Goal: Transaction & Acquisition: Purchase product/service

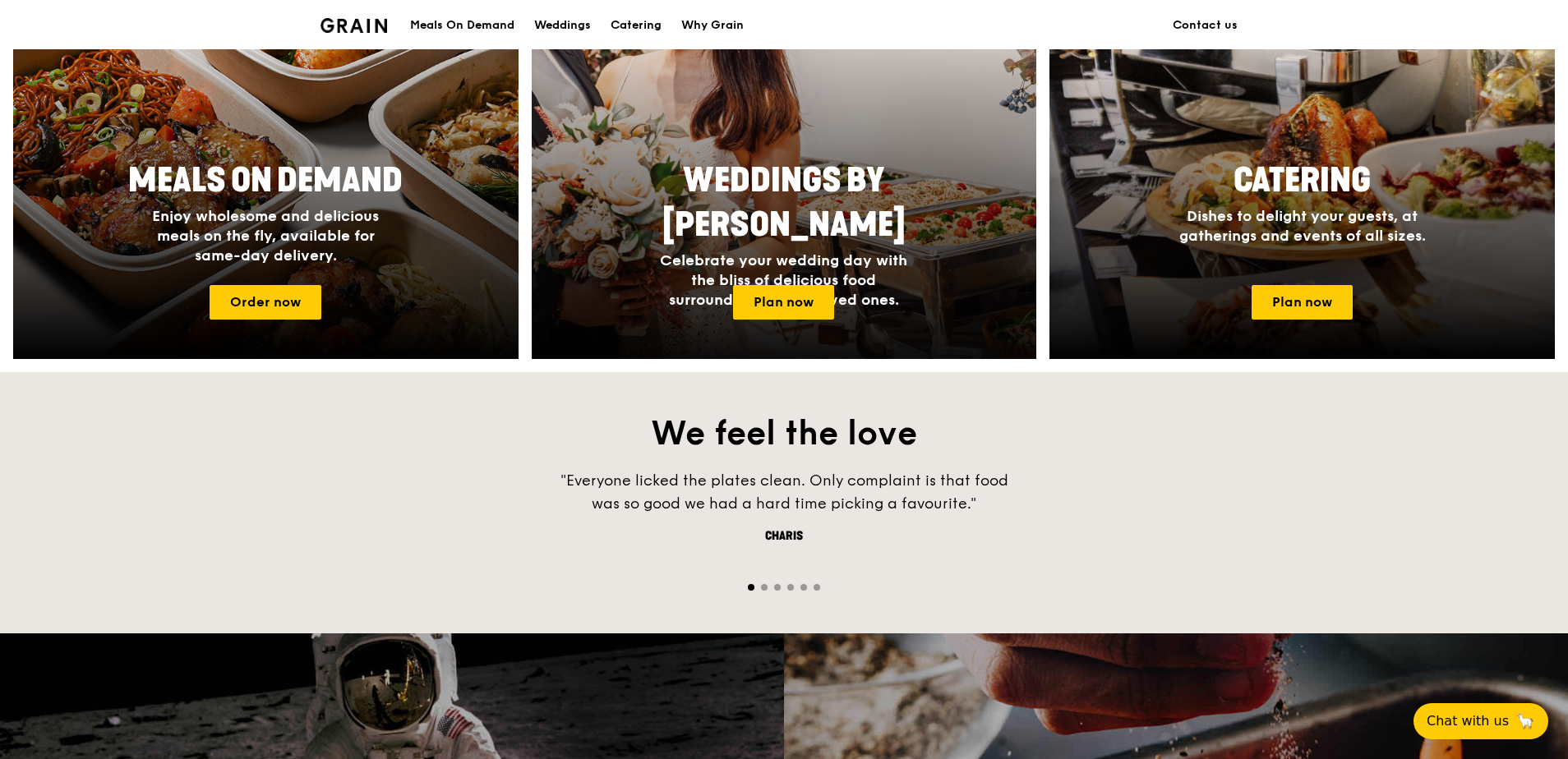
scroll to position [986, 0]
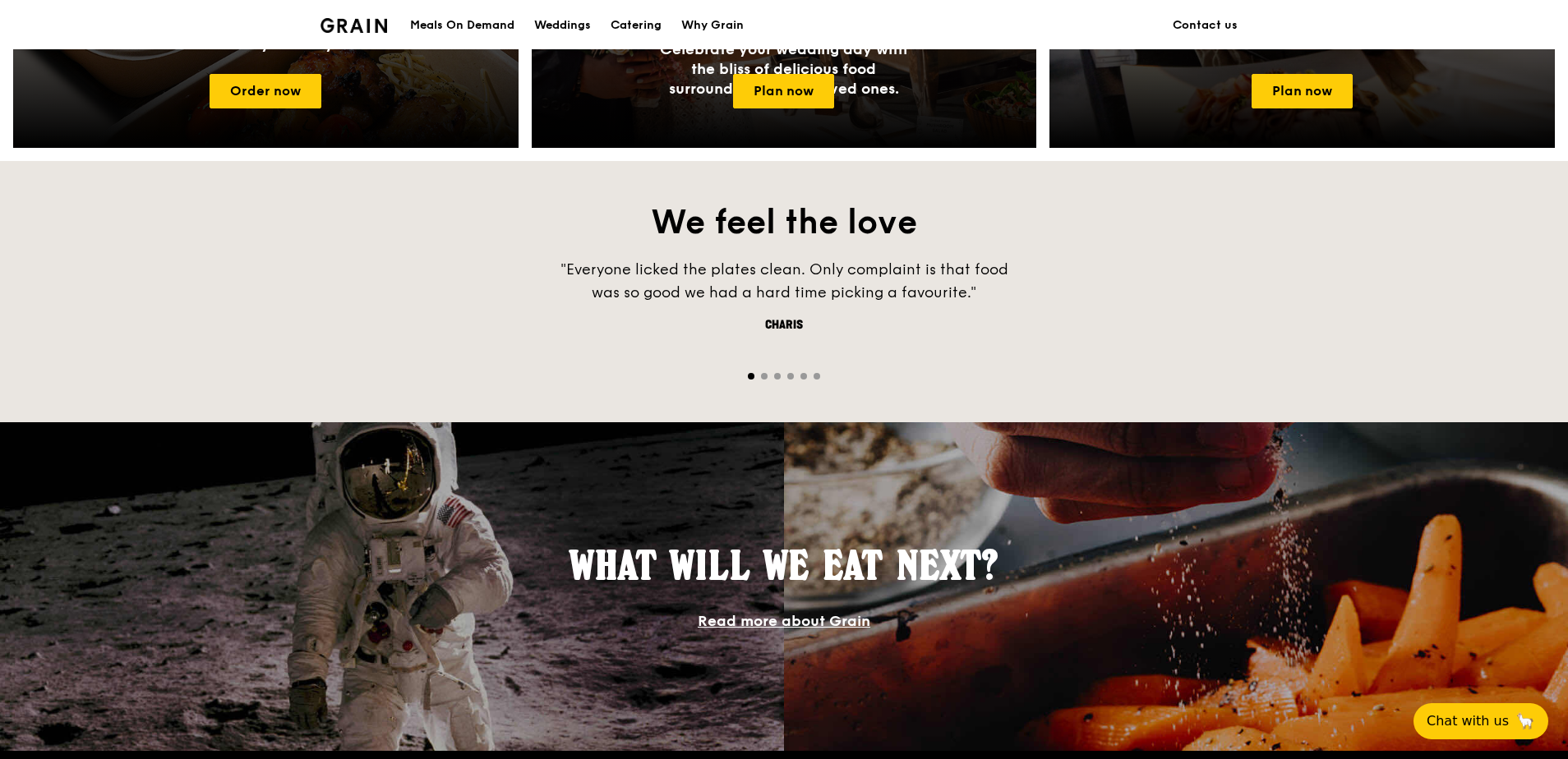
click at [452, 30] on div "Meals On Demand" at bounding box center [462, 25] width 104 height 49
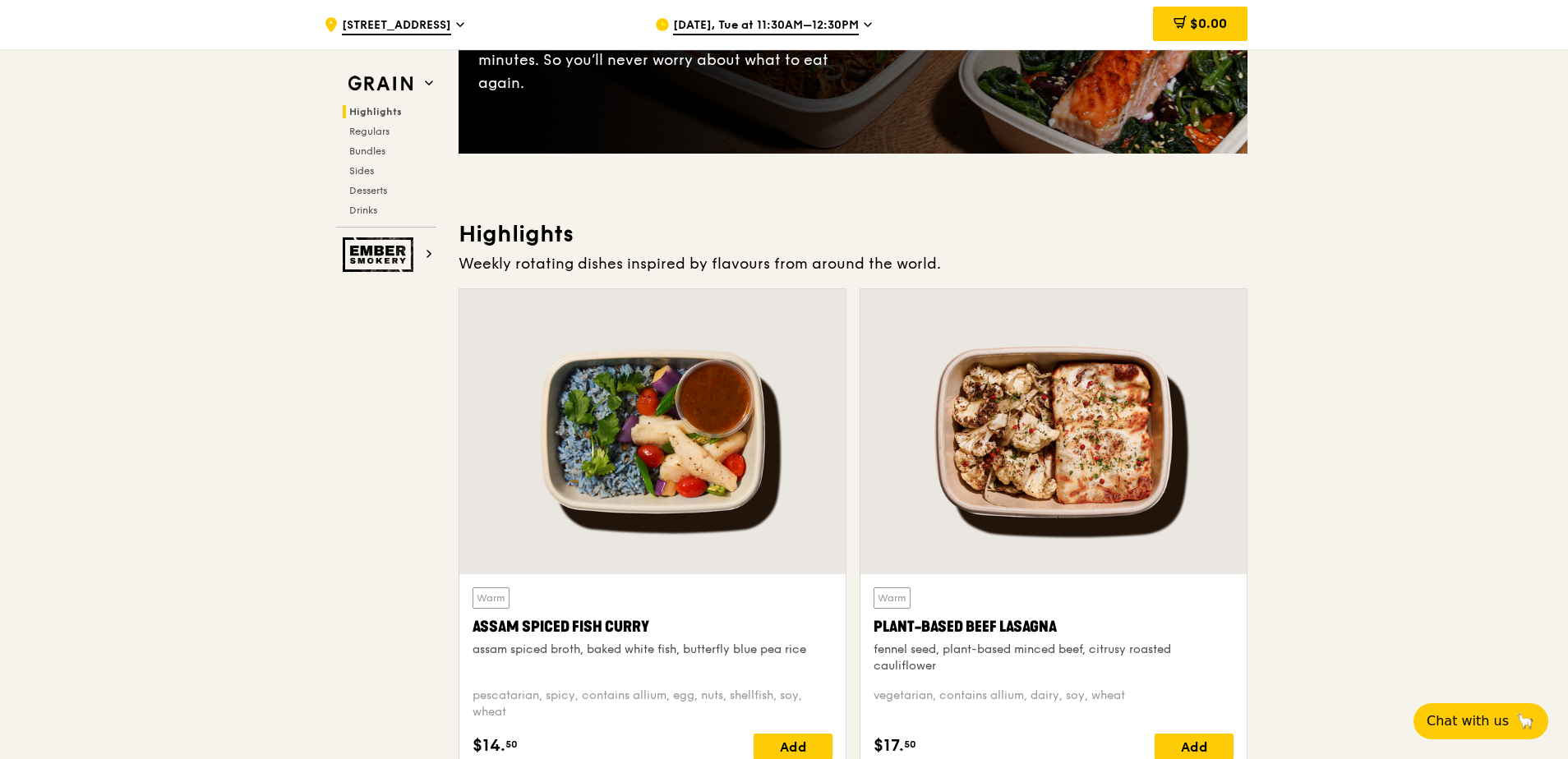
scroll to position [328, 0]
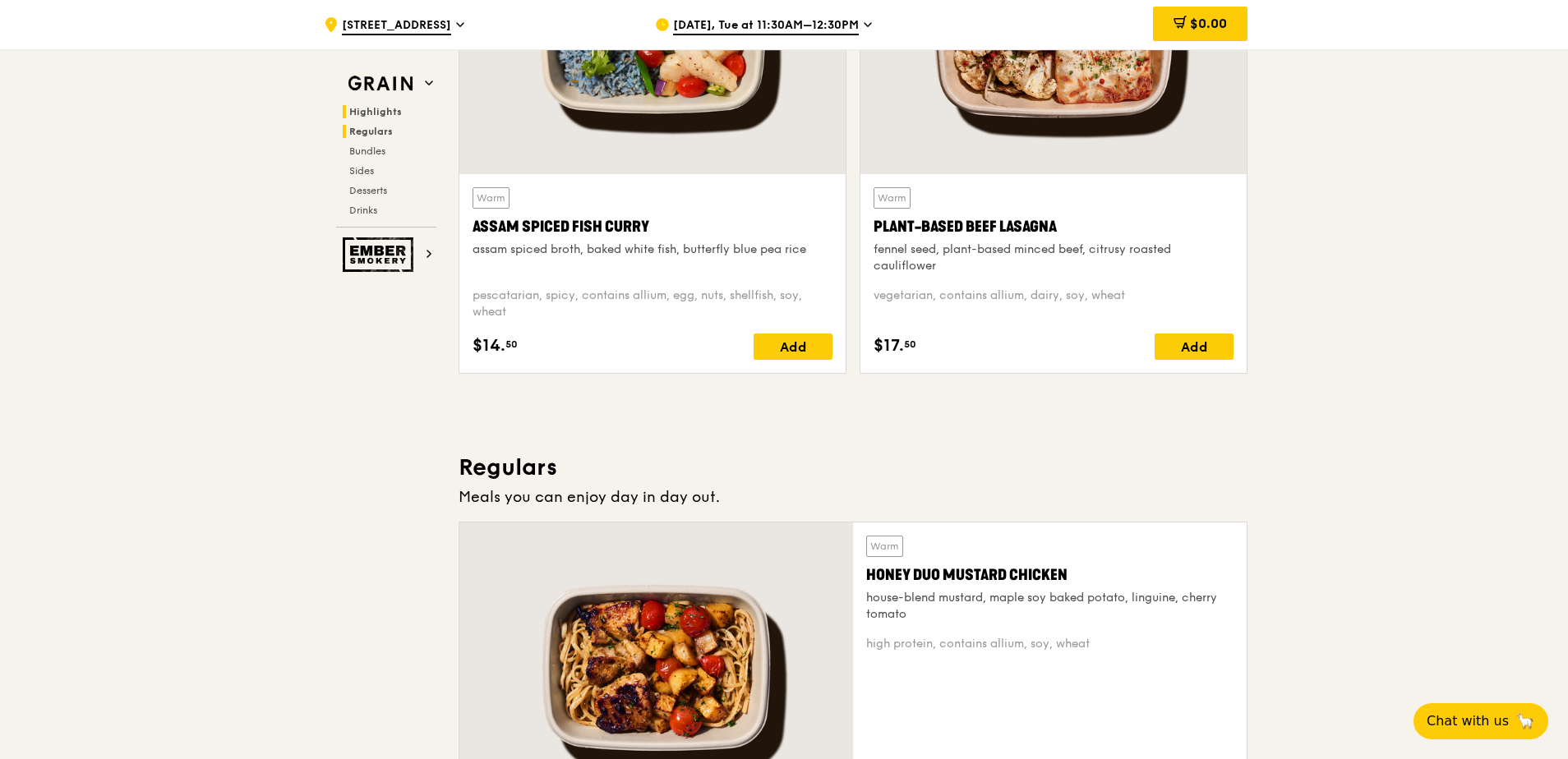
click at [390, 134] on span "Regulars" at bounding box center [371, 132] width 43 height 12
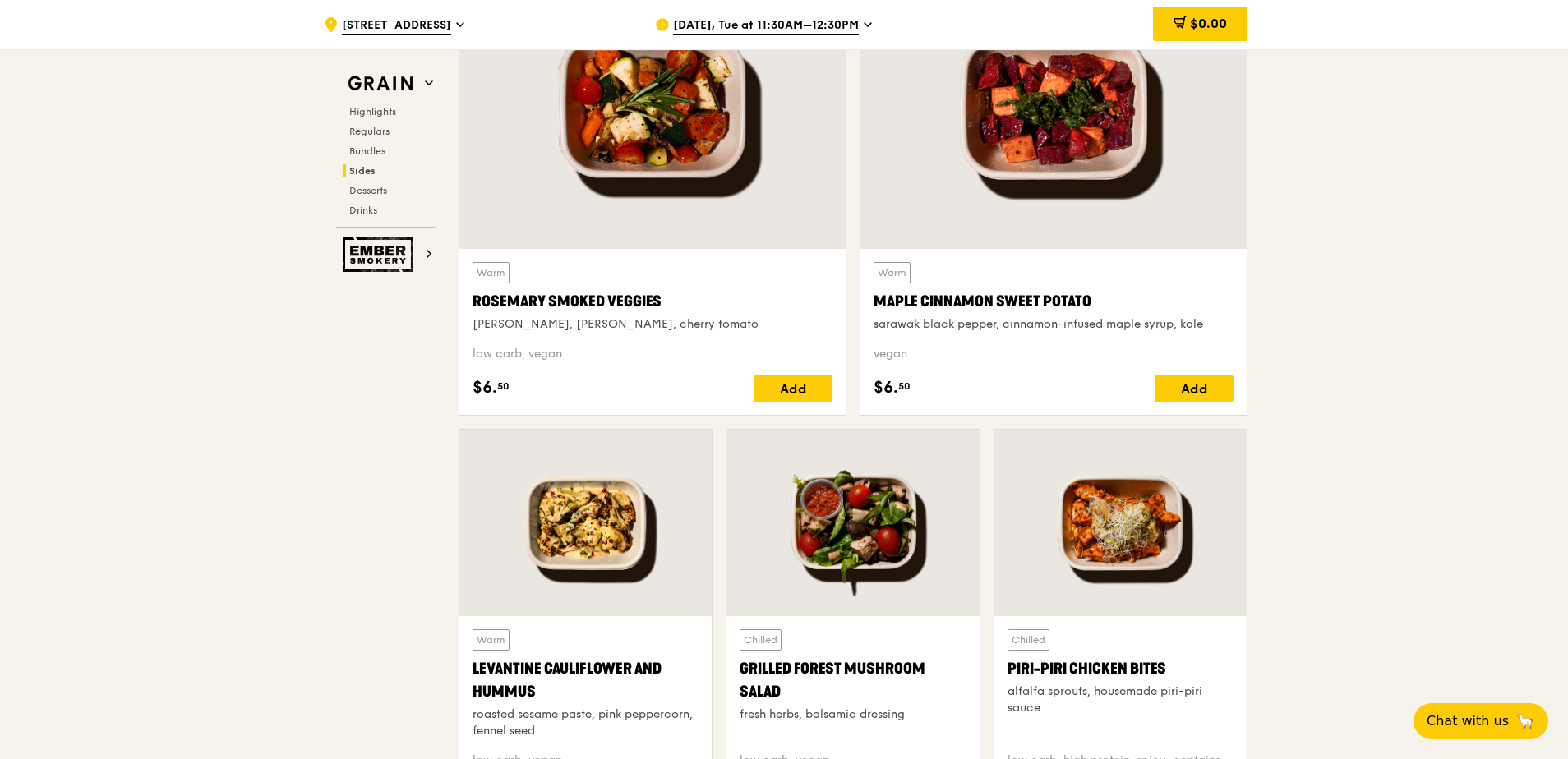
scroll to position [3902, 0]
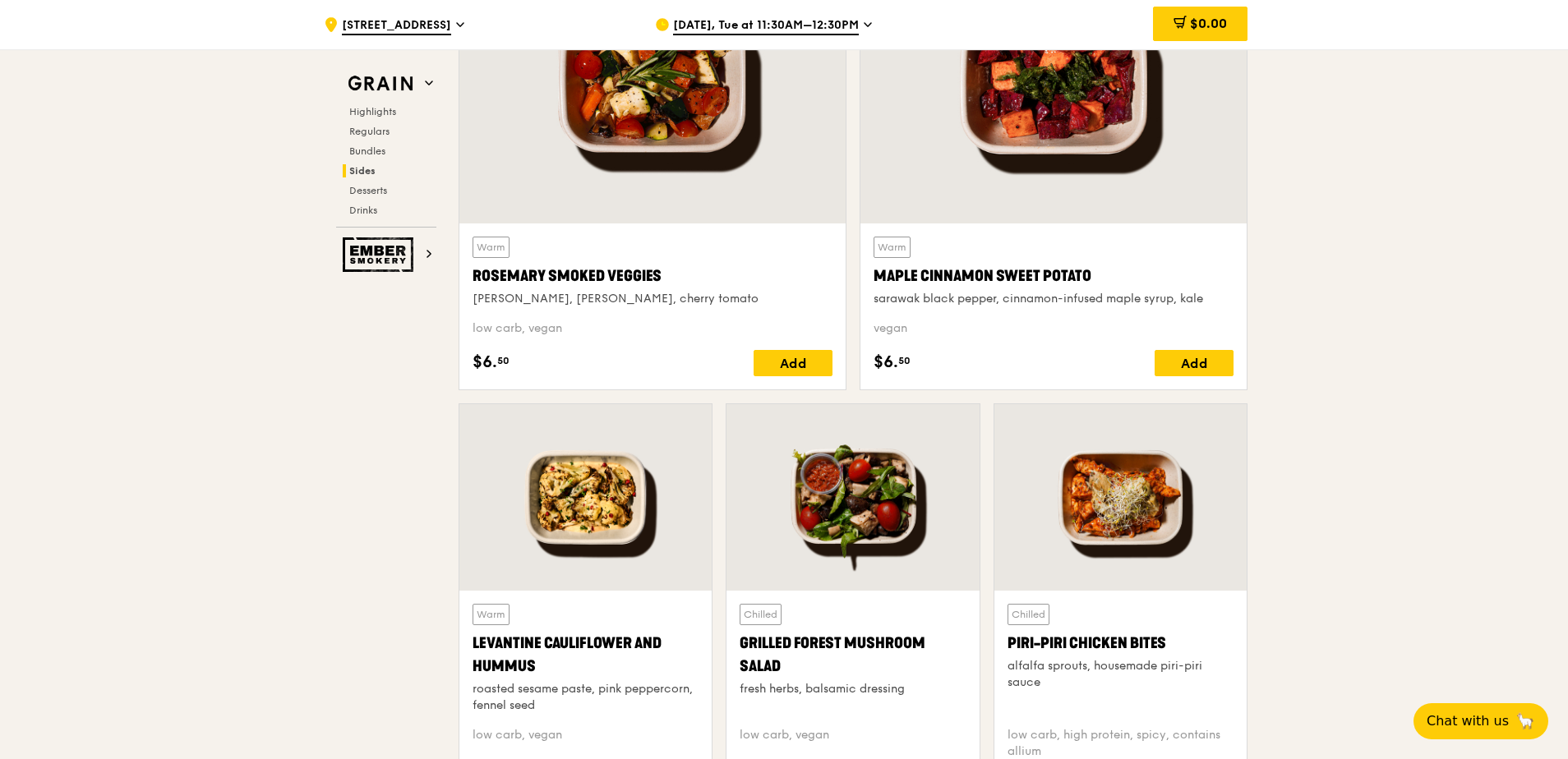
click at [604, 521] on div at bounding box center [585, 497] width 253 height 187
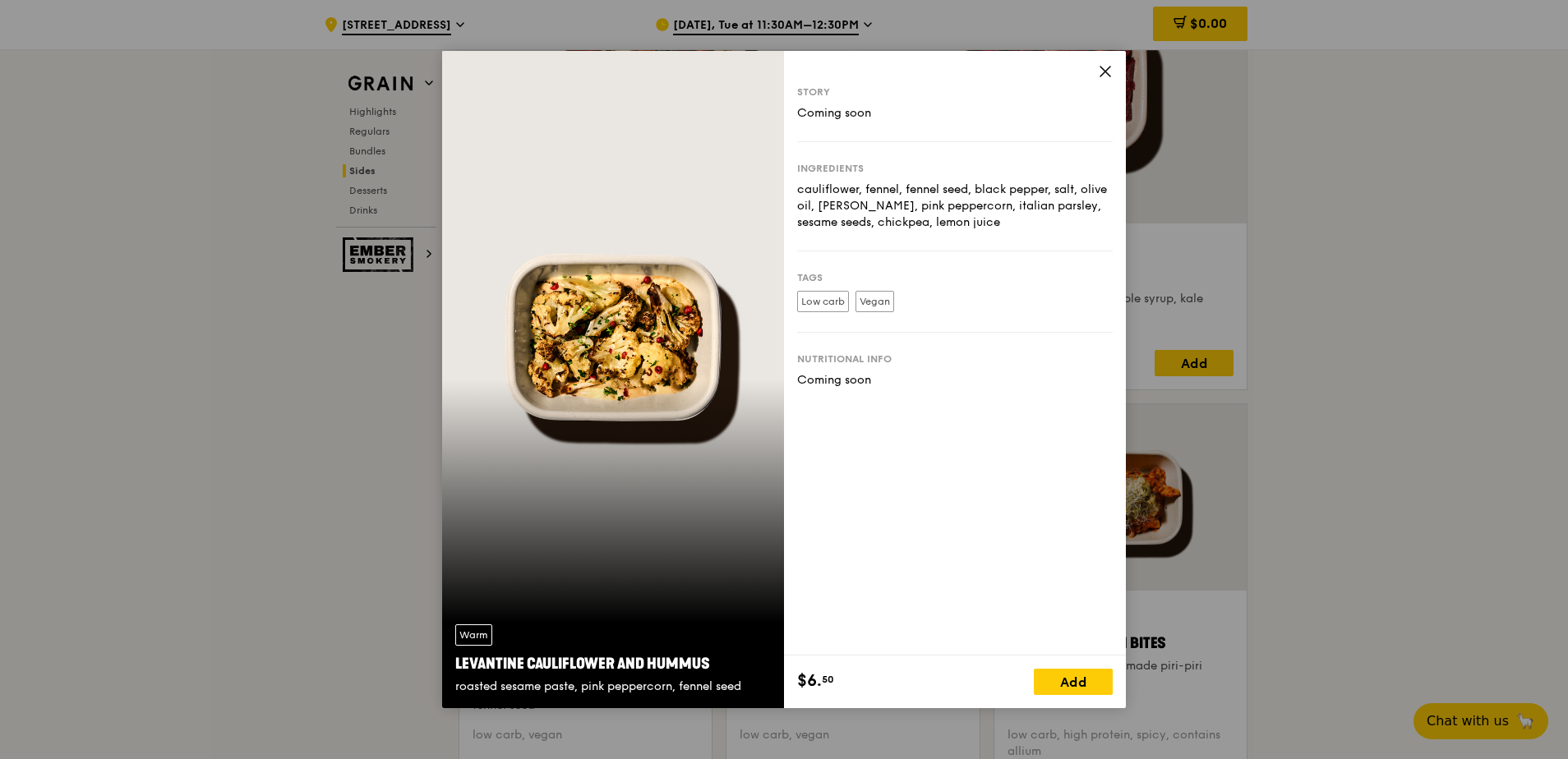
click at [1104, 74] on icon at bounding box center [1105, 72] width 10 height 10
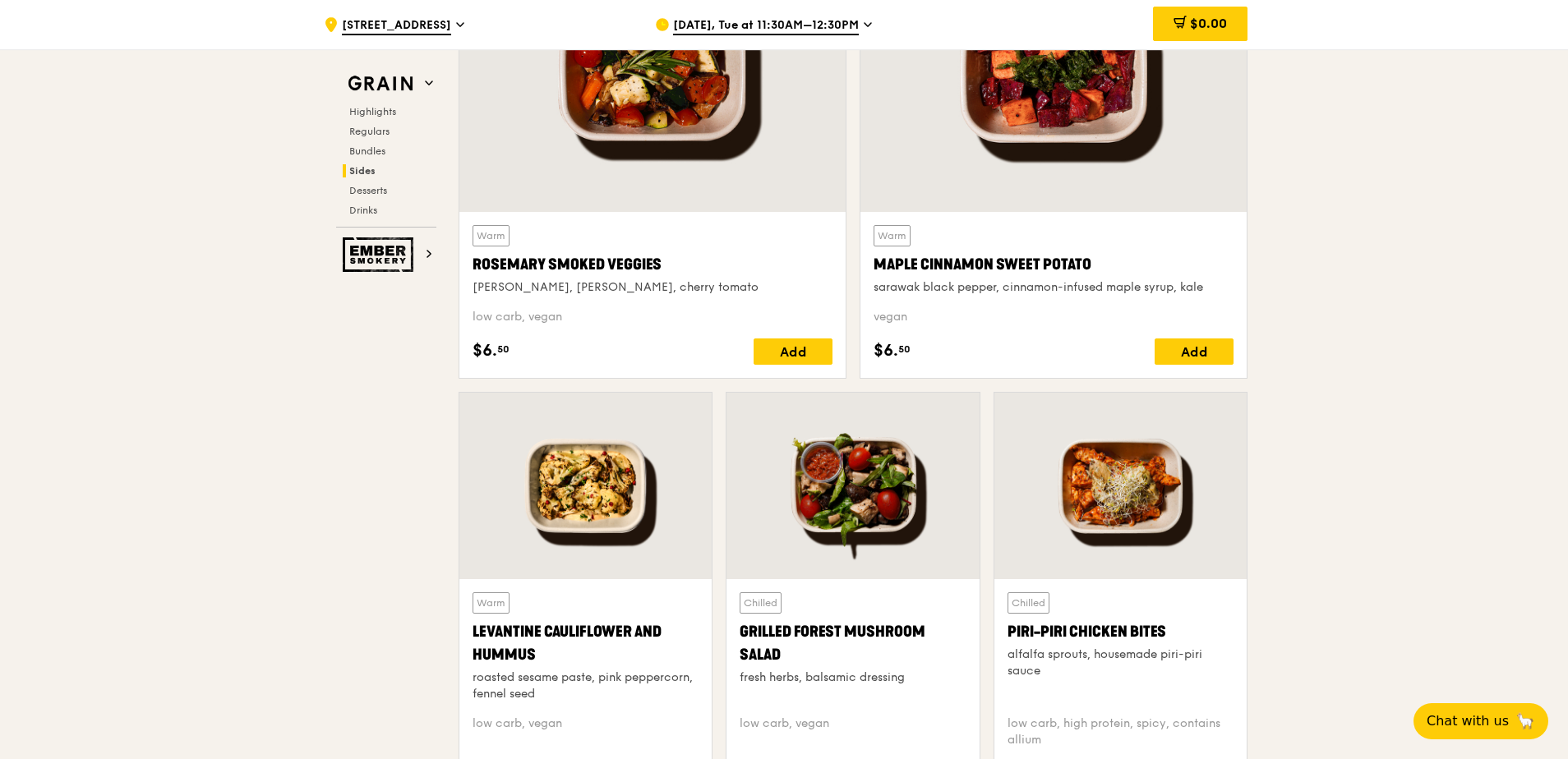
scroll to position [3820, 0]
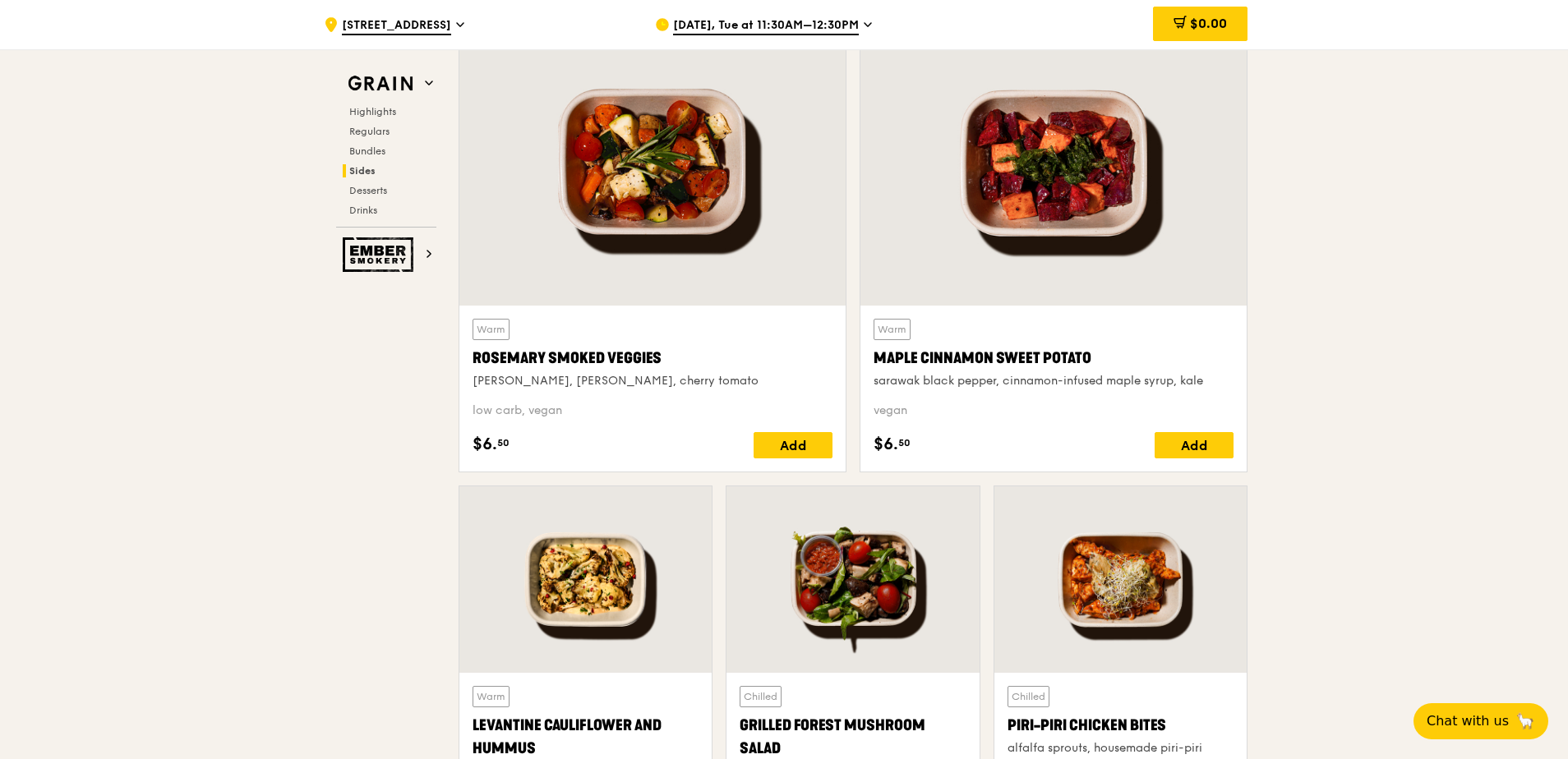
click at [693, 198] on div at bounding box center [652, 163] width 386 height 285
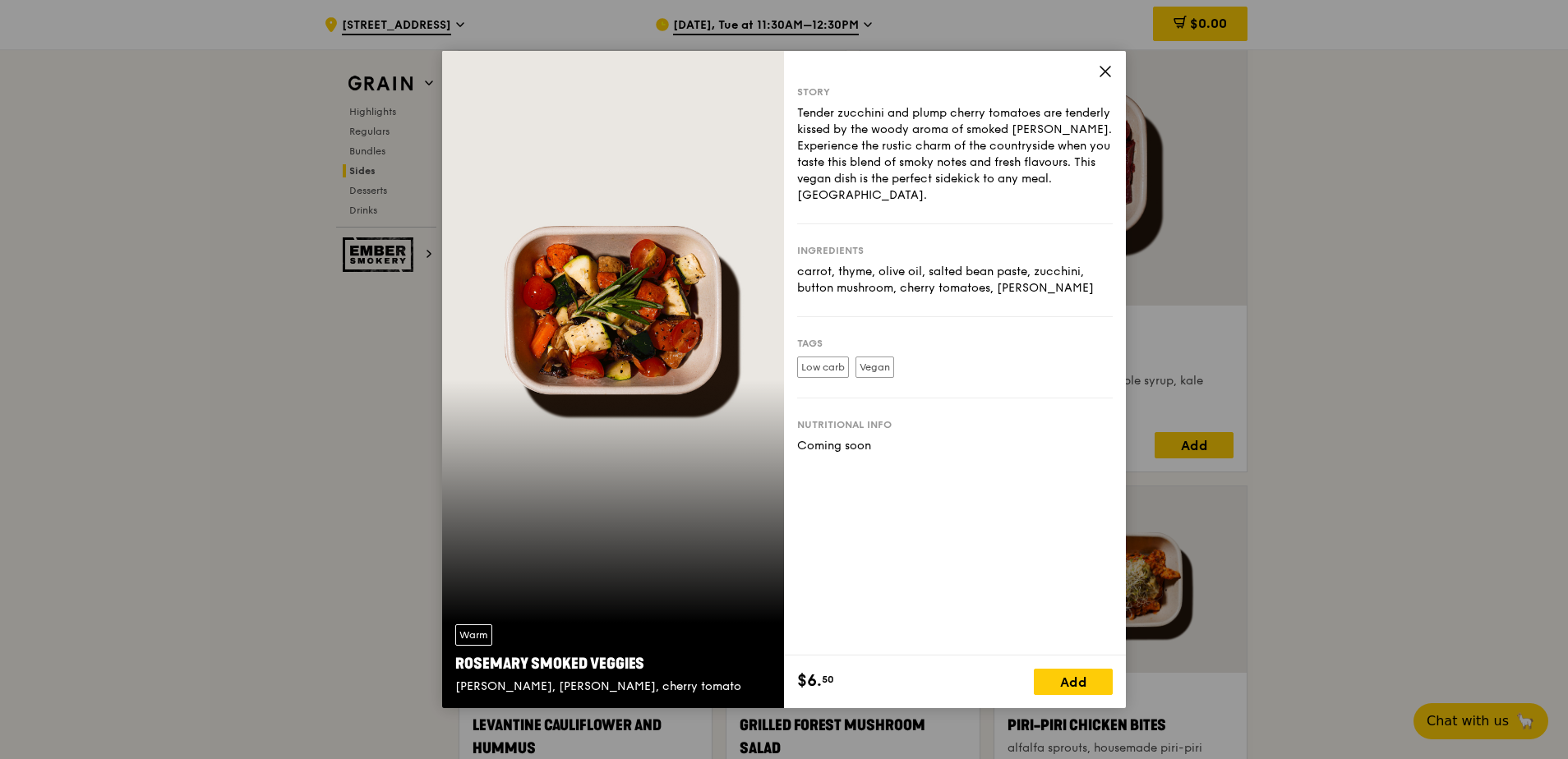
click at [1106, 73] on icon at bounding box center [1105, 72] width 10 height 10
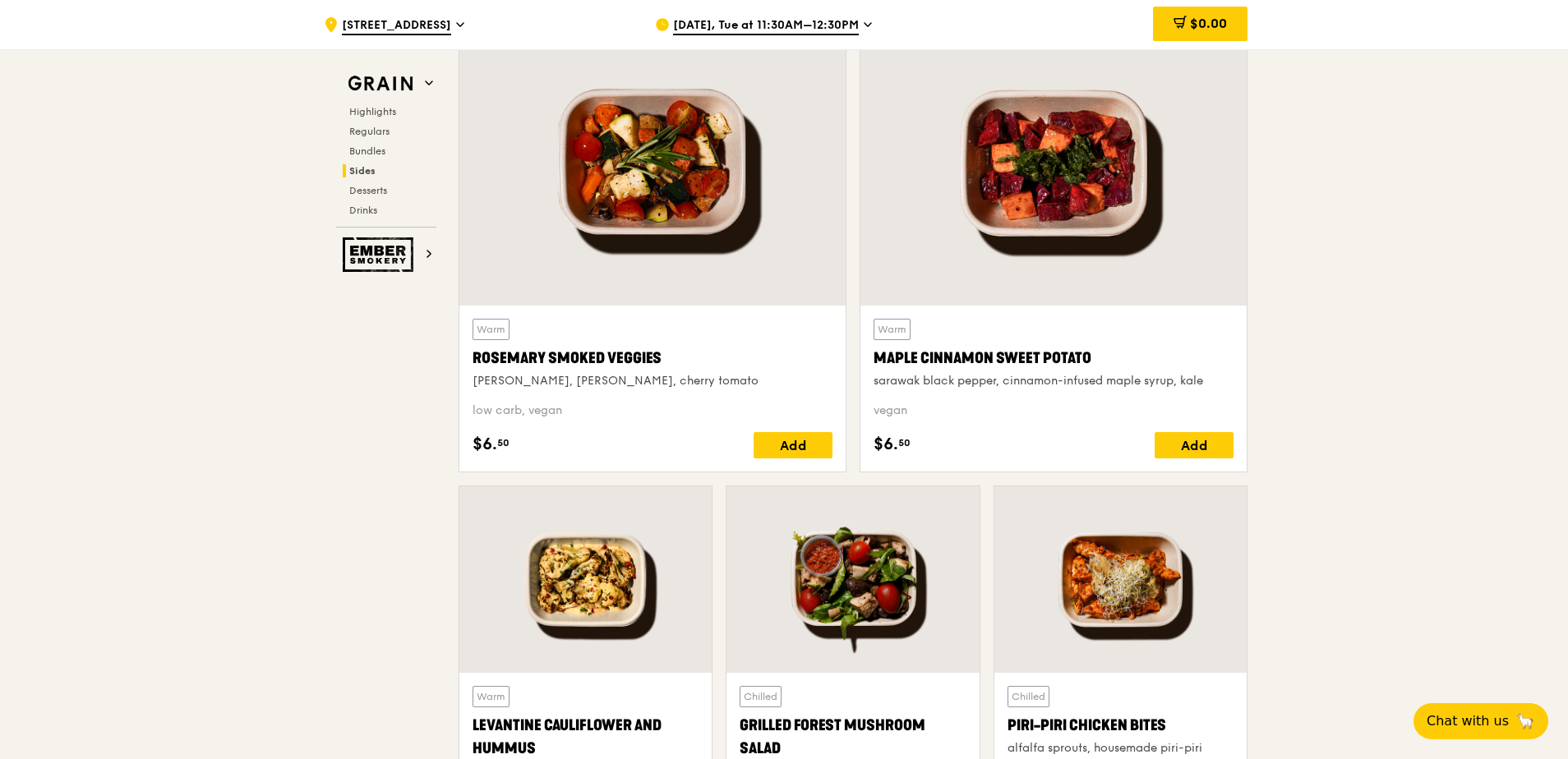
scroll to position [3902, 0]
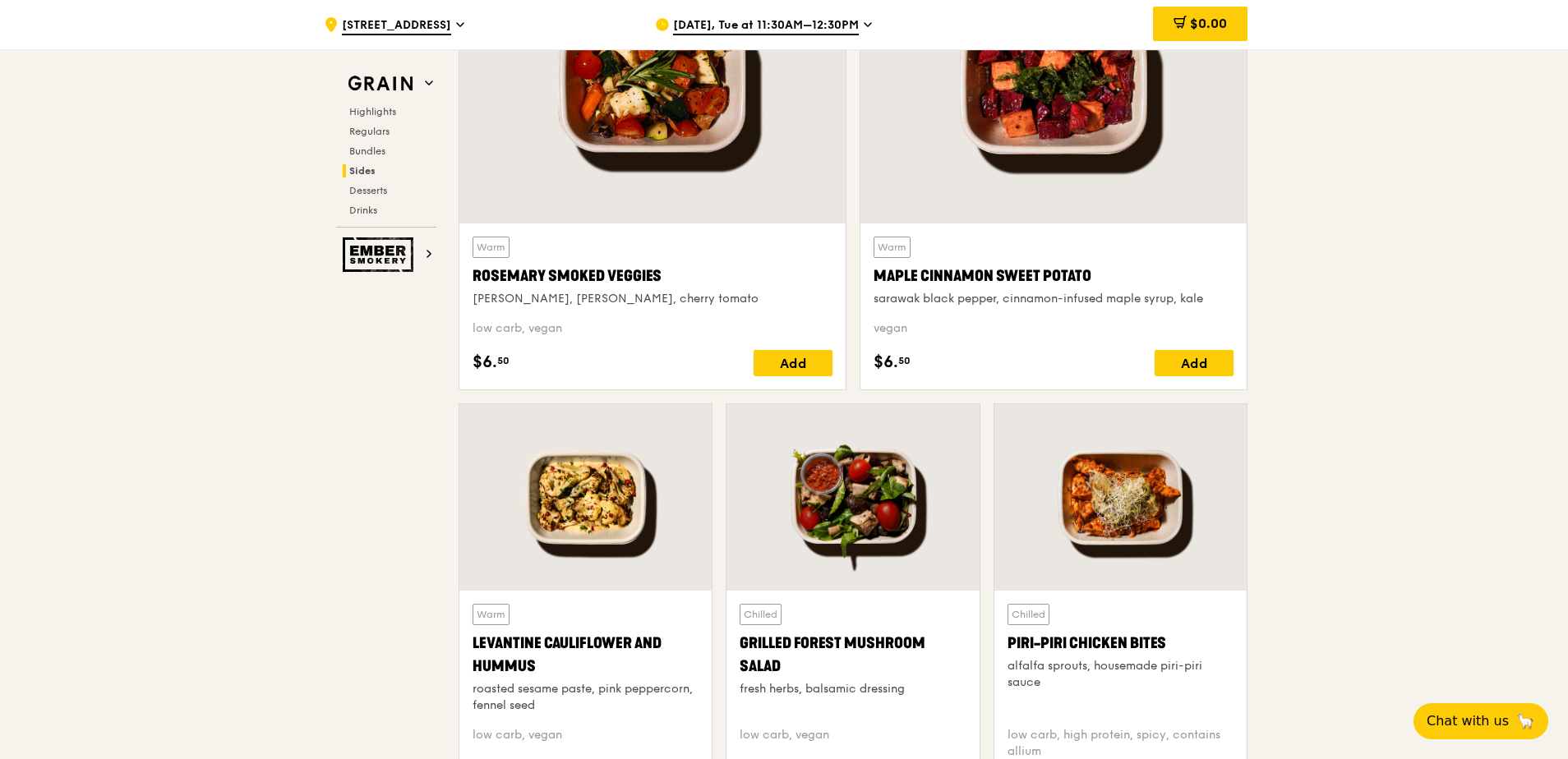
click at [899, 507] on div at bounding box center [852, 497] width 253 height 187
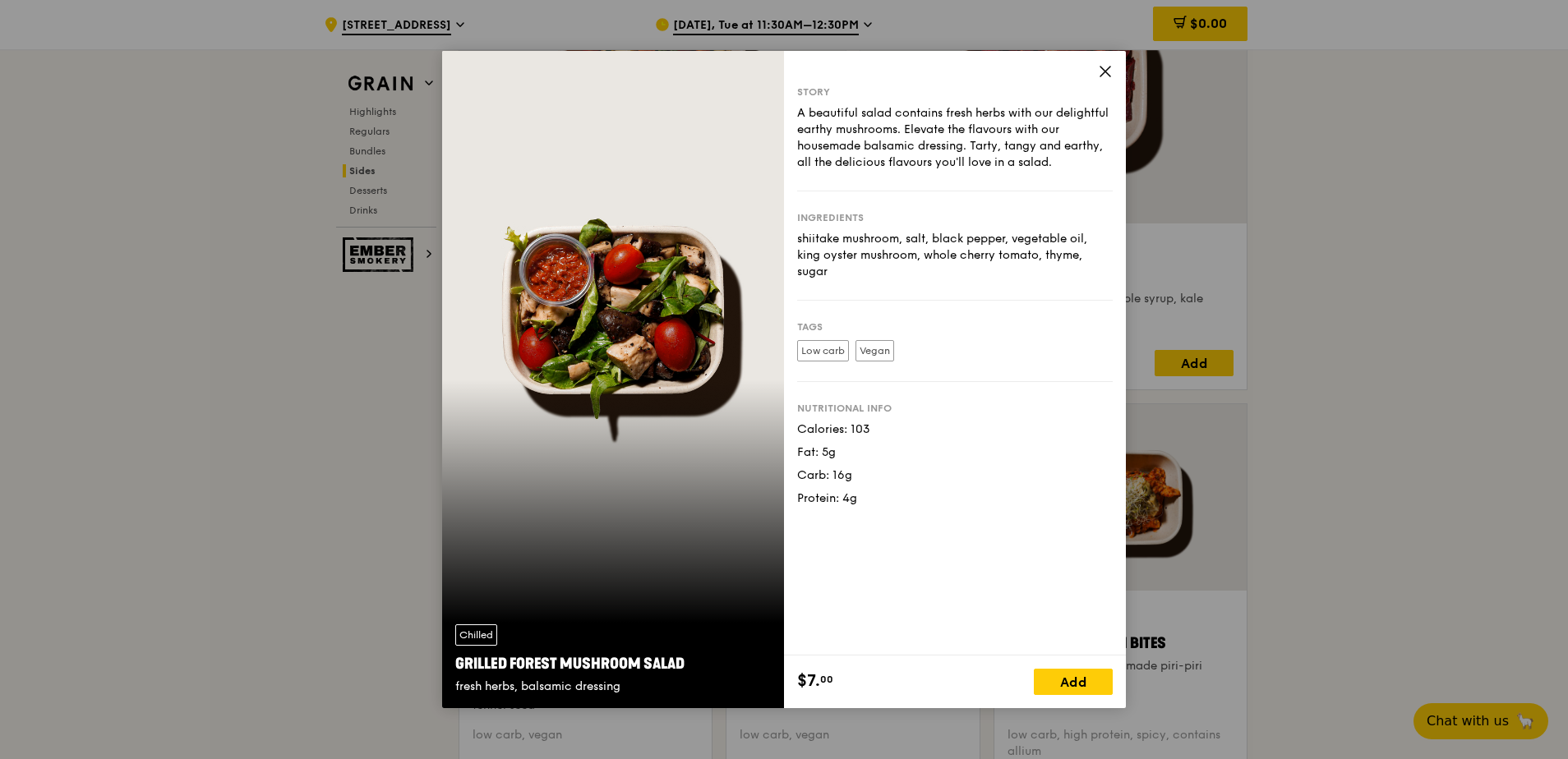
click at [1114, 71] on div "Story A beautiful salad contains fresh herbs with our delightful earthy mushroo…" at bounding box center [954, 352] width 342 height 604
click at [1105, 69] on icon at bounding box center [1105, 72] width 15 height 15
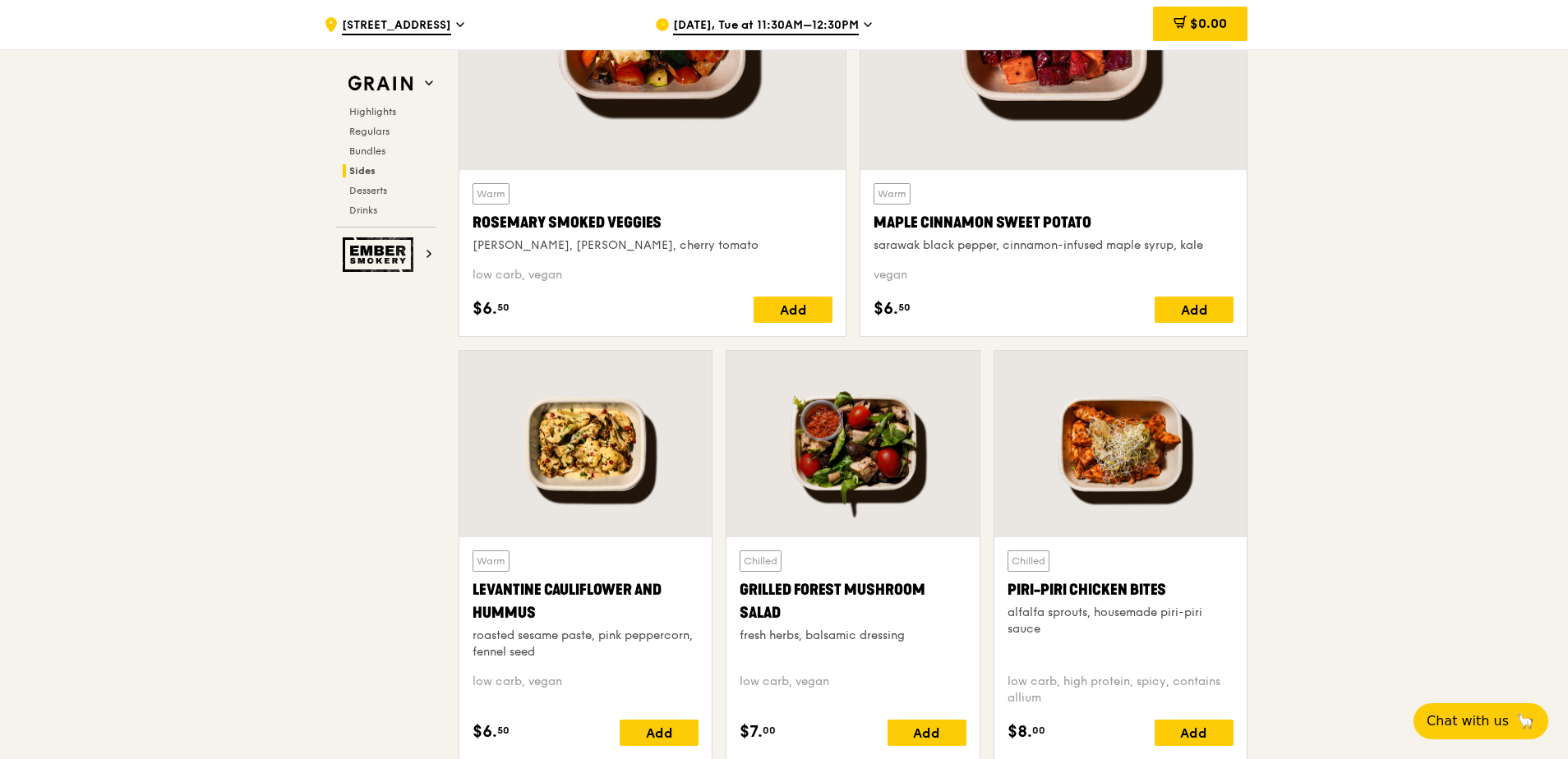
scroll to position [3984, 0]
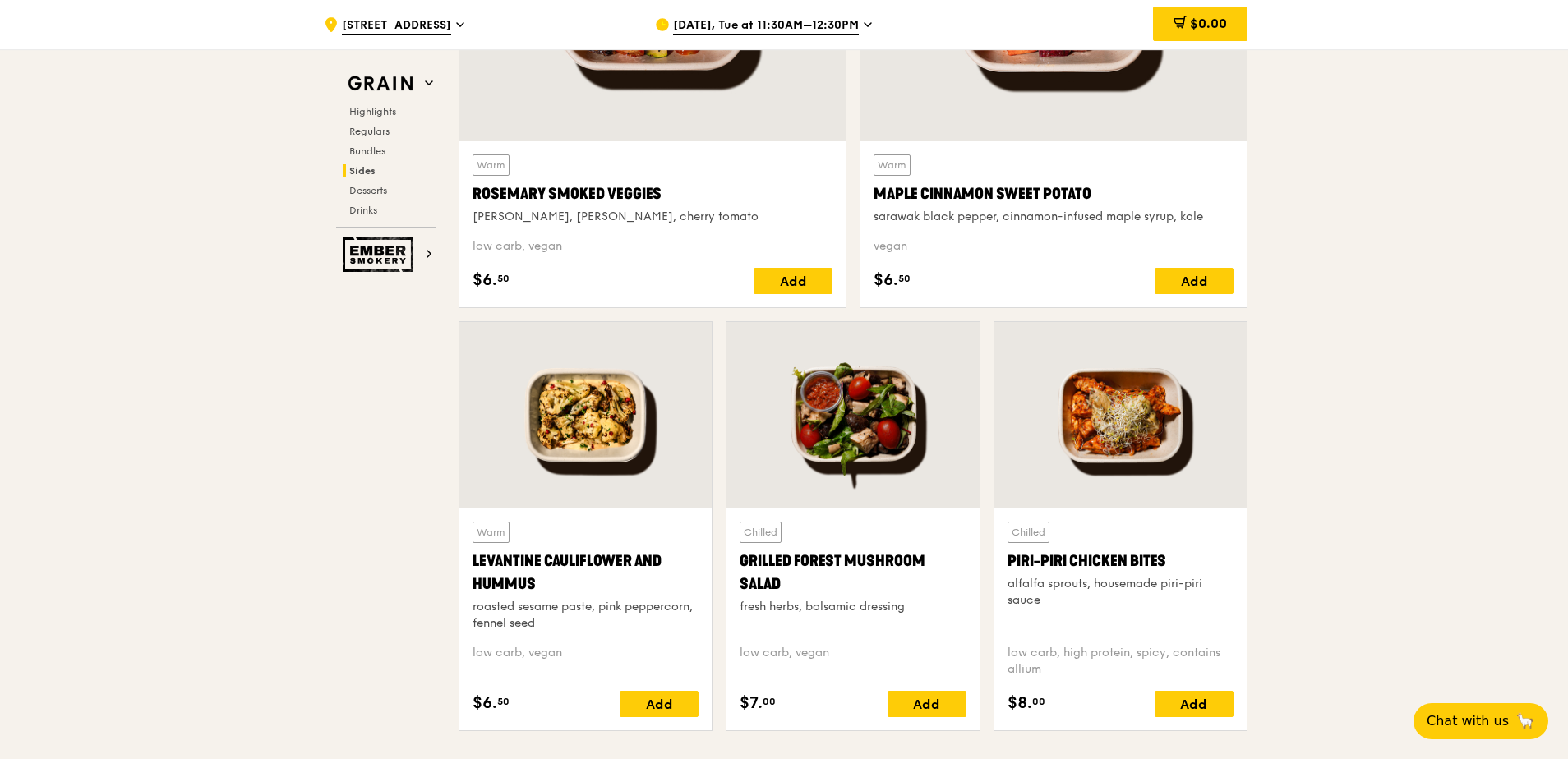
click at [596, 431] on div at bounding box center [585, 415] width 253 height 187
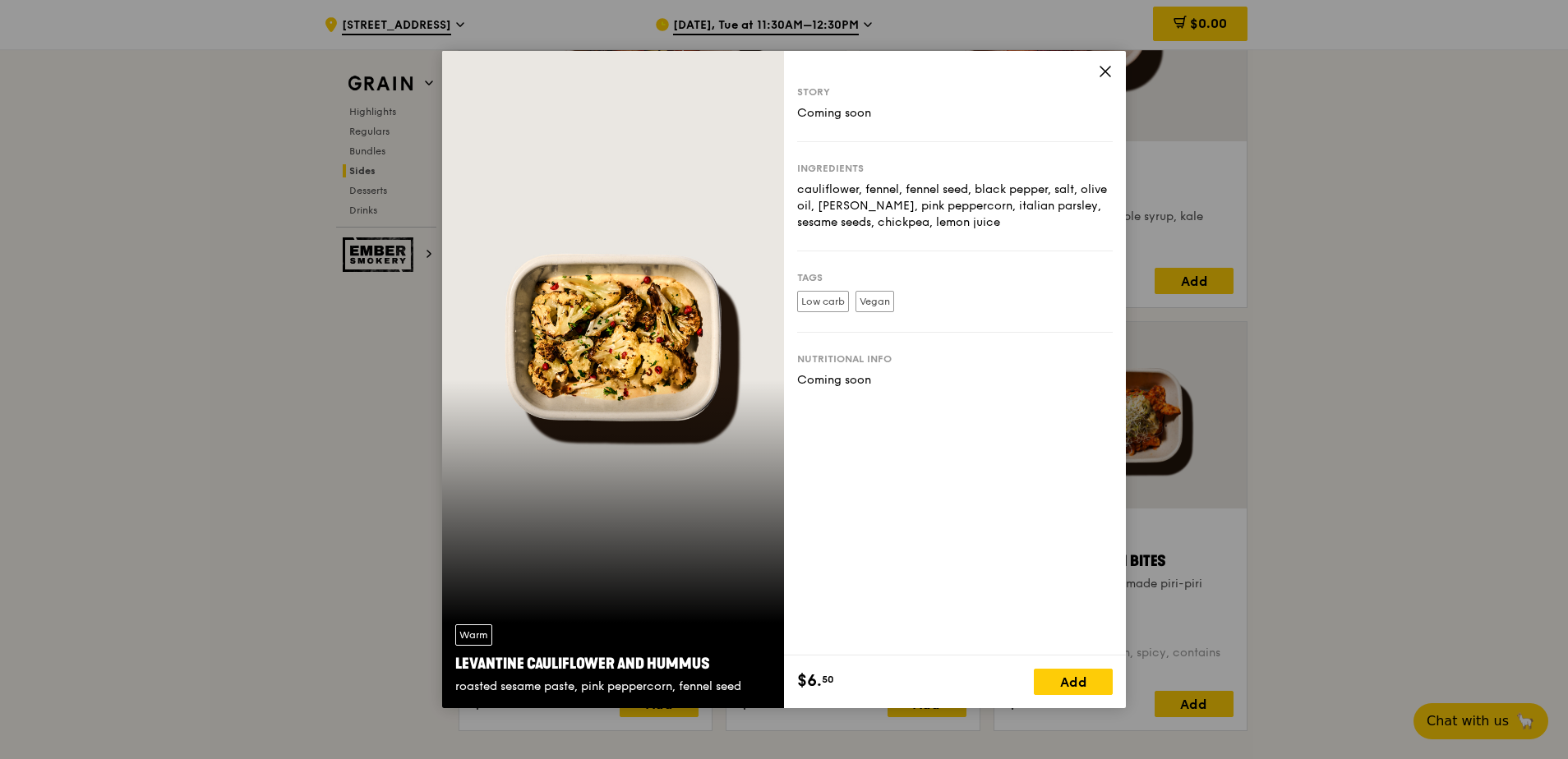
click at [1112, 71] on icon at bounding box center [1105, 72] width 15 height 15
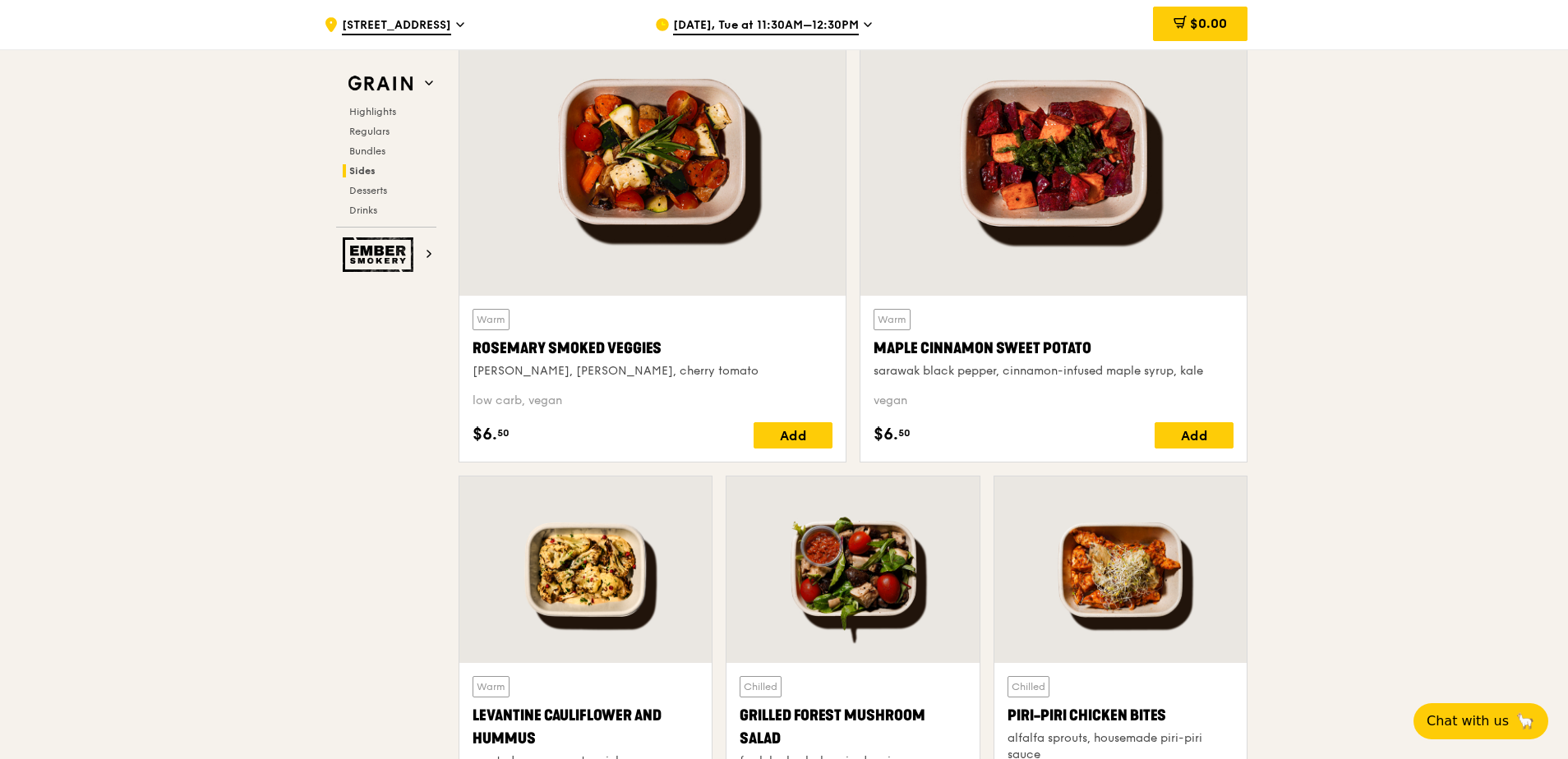
scroll to position [3820, 0]
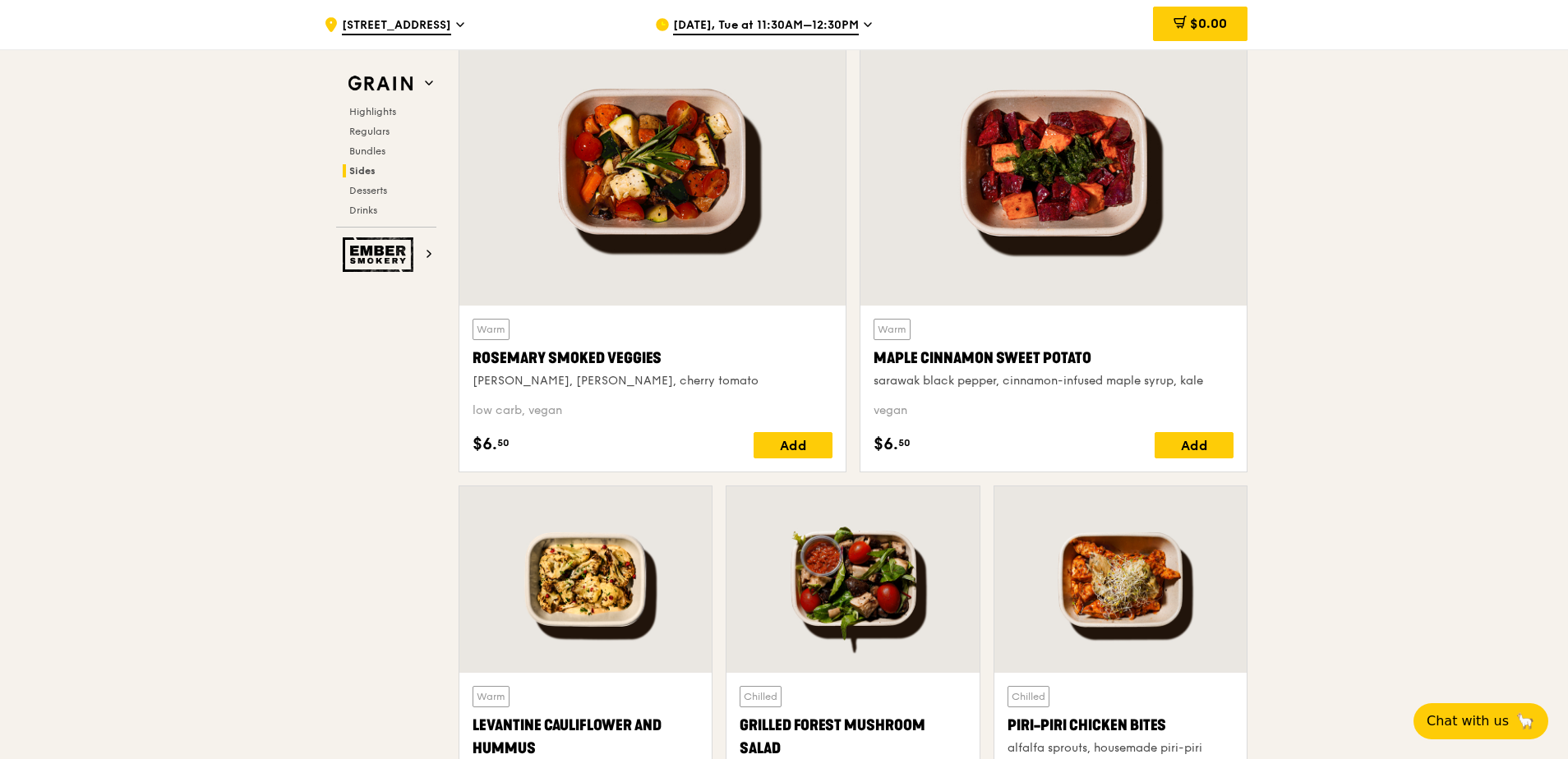
click at [669, 142] on div at bounding box center [652, 163] width 386 height 285
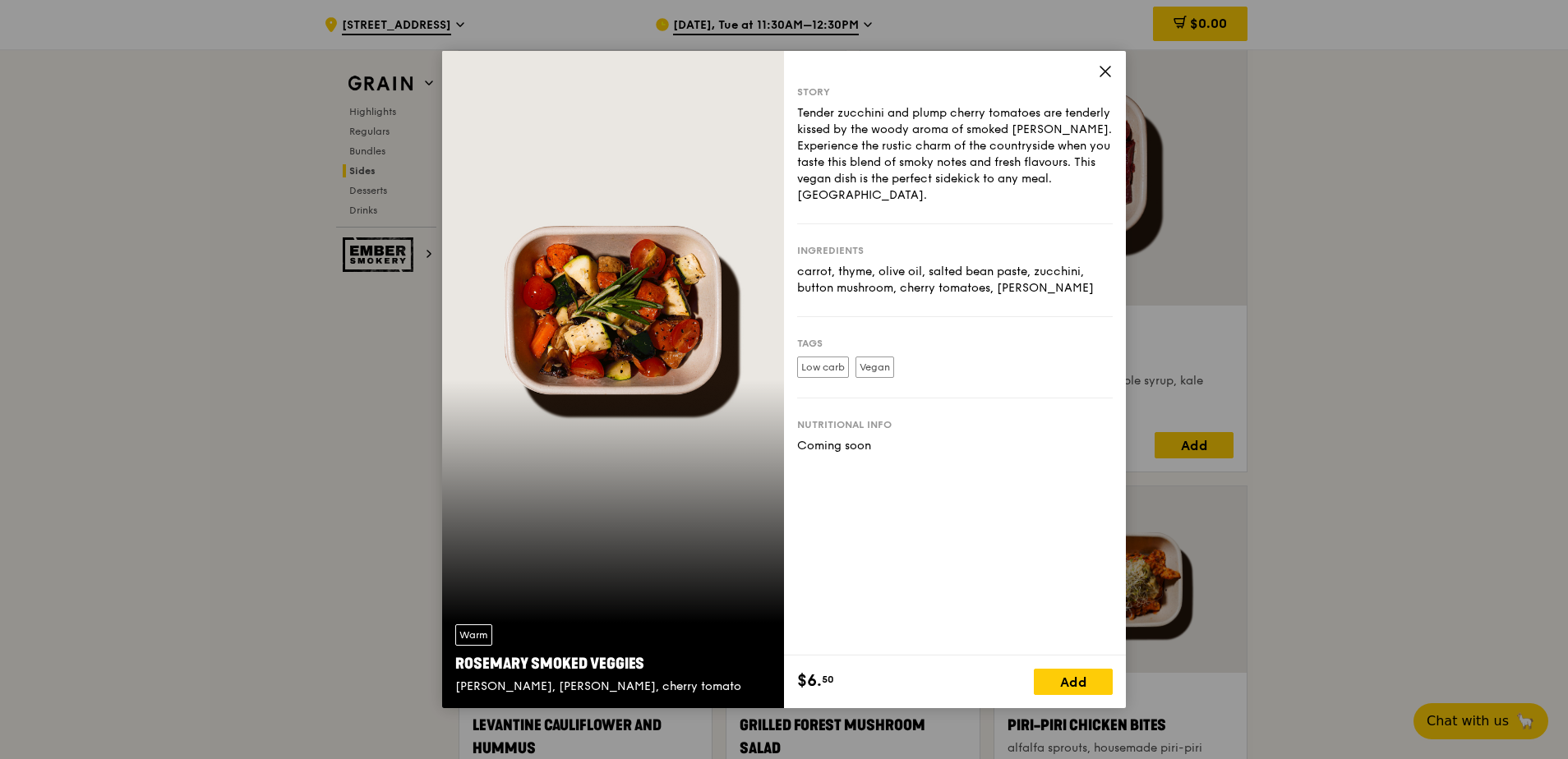
click at [1100, 72] on icon at bounding box center [1105, 72] width 15 height 15
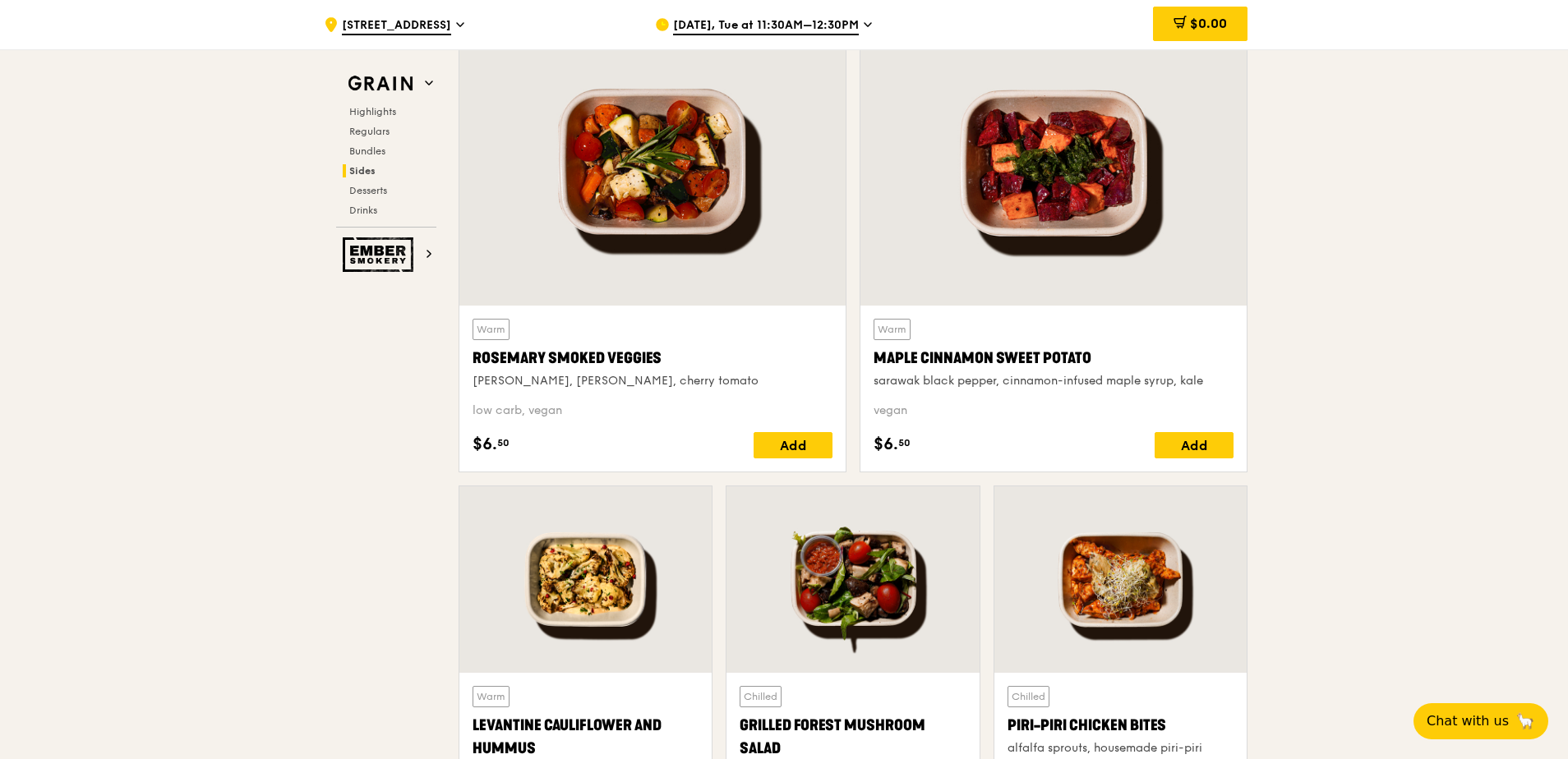
scroll to position [3984, 0]
